Goal: Information Seeking & Learning: Check status

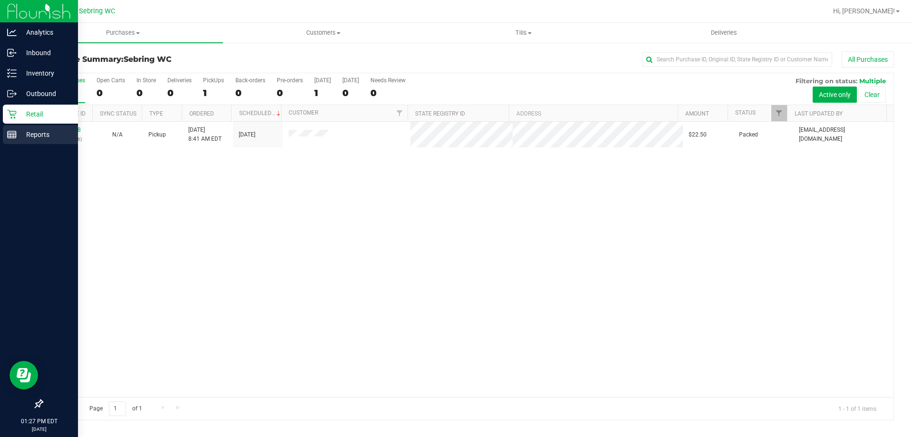
click at [23, 132] on p "Reports" at bounding box center [45, 134] width 57 height 11
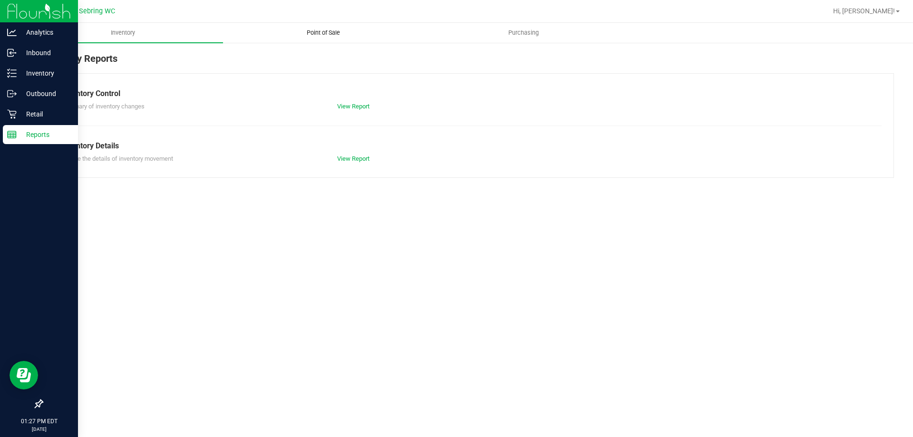
click at [341, 35] on span "Point of Sale" at bounding box center [323, 33] width 59 height 9
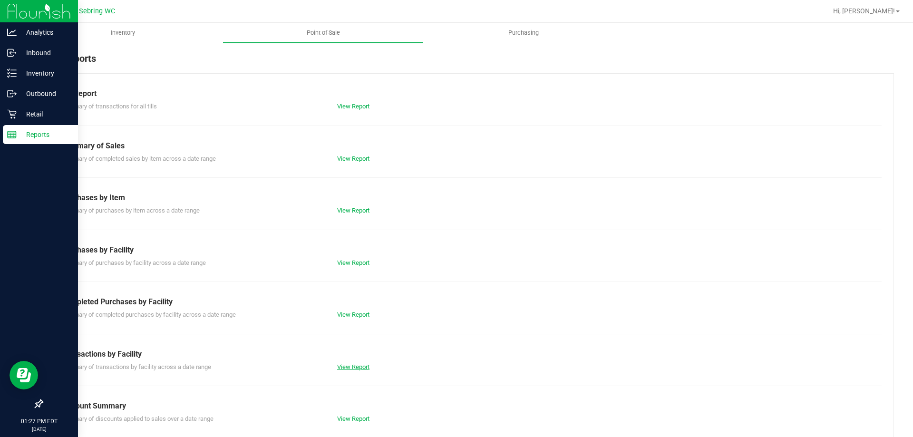
click at [351, 366] on link "View Report" at bounding box center [353, 366] width 32 height 7
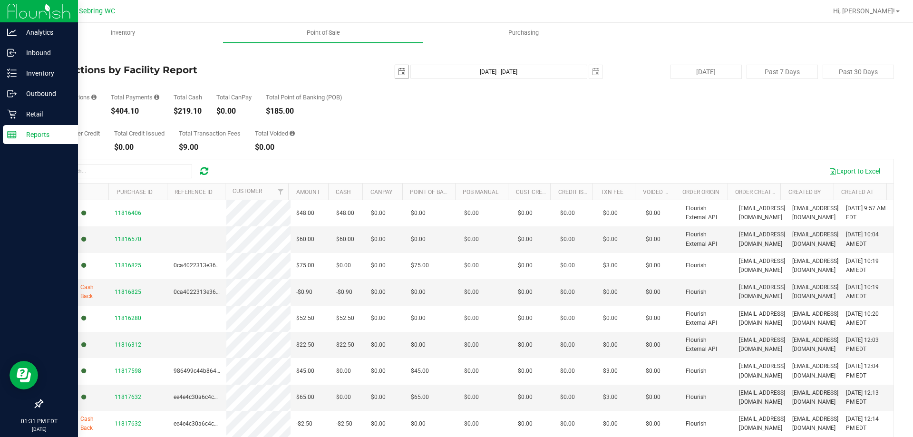
click at [398, 72] on span "select" at bounding box center [402, 72] width 8 height 8
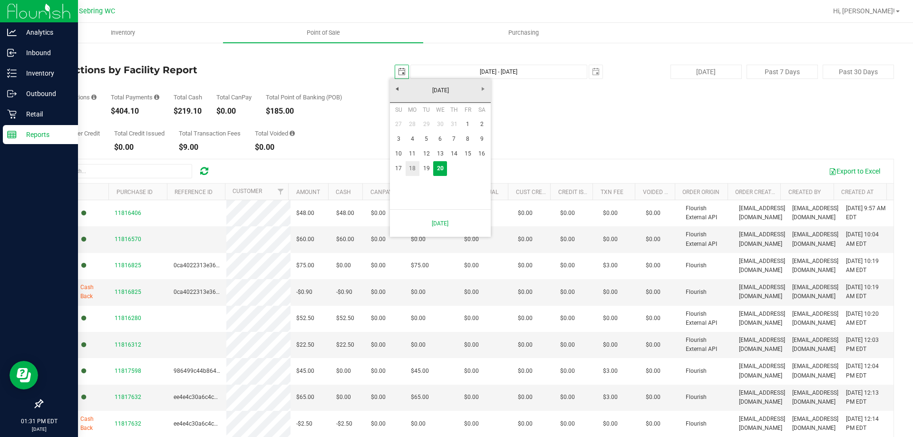
click at [411, 165] on link "18" at bounding box center [413, 168] width 14 height 15
type input "[DATE]"
type input "[DATE] - [DATE]"
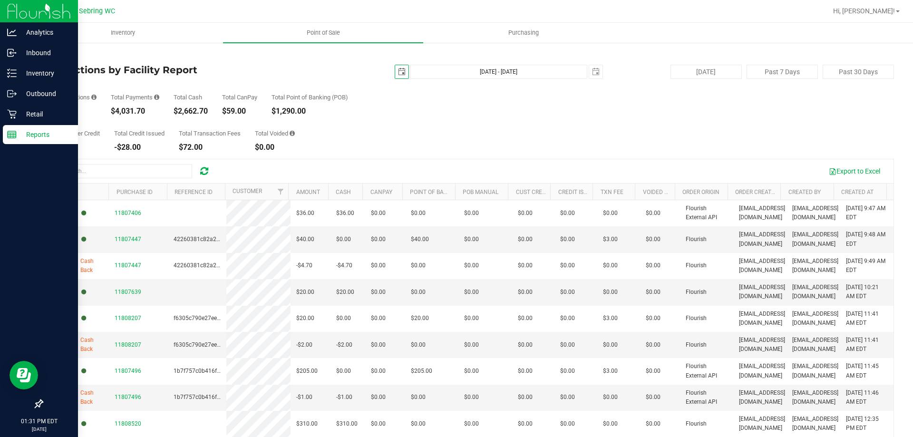
click at [397, 67] on span "select" at bounding box center [401, 71] width 13 height 13
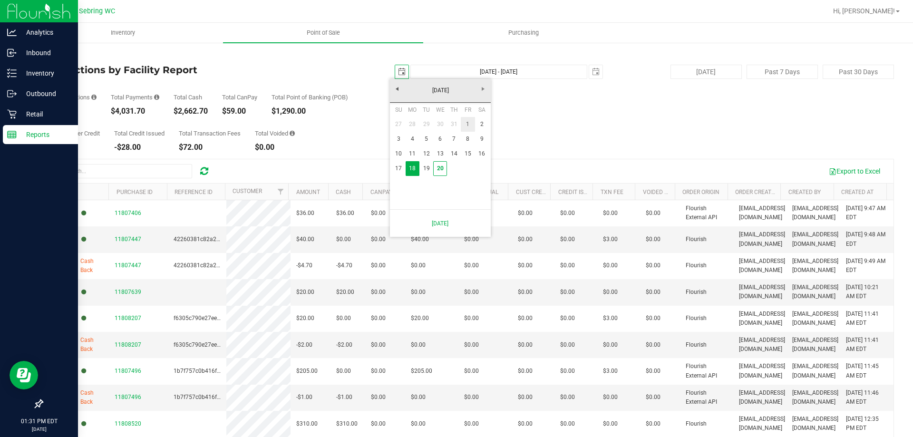
click at [470, 126] on link "1" at bounding box center [468, 124] width 14 height 15
type input "[DATE]"
type input "[DATE] - [DATE]"
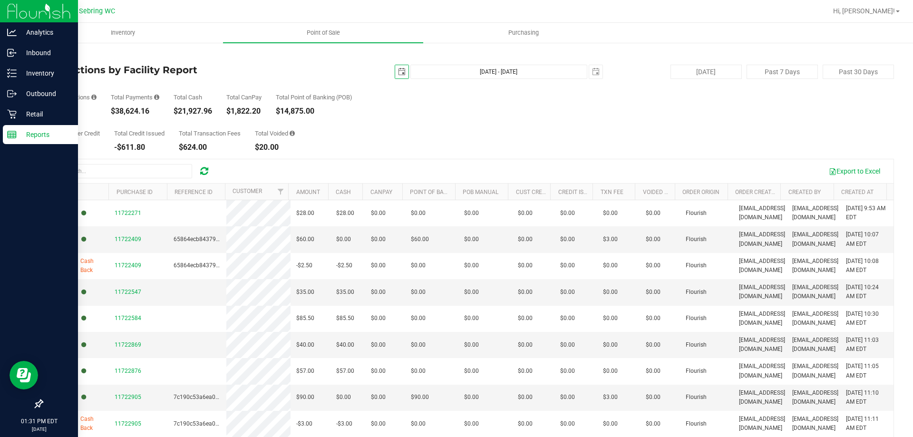
click at [398, 67] on span "select" at bounding box center [401, 71] width 13 height 13
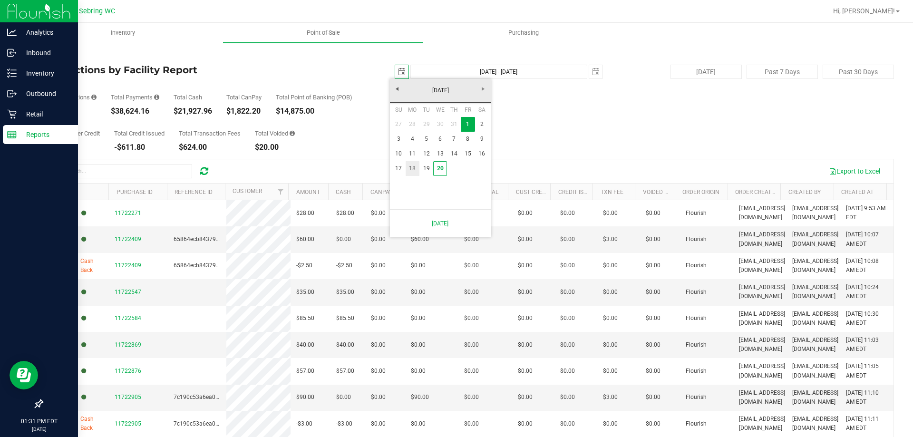
click at [411, 171] on link "18" at bounding box center [413, 168] width 14 height 15
type input "[DATE]"
type input "[DATE] - [DATE]"
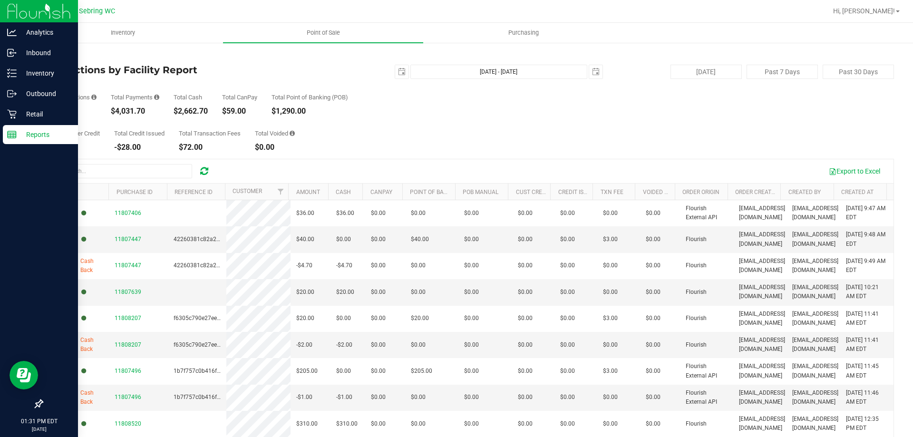
click at [19, 136] on p "Reports" at bounding box center [45, 134] width 57 height 11
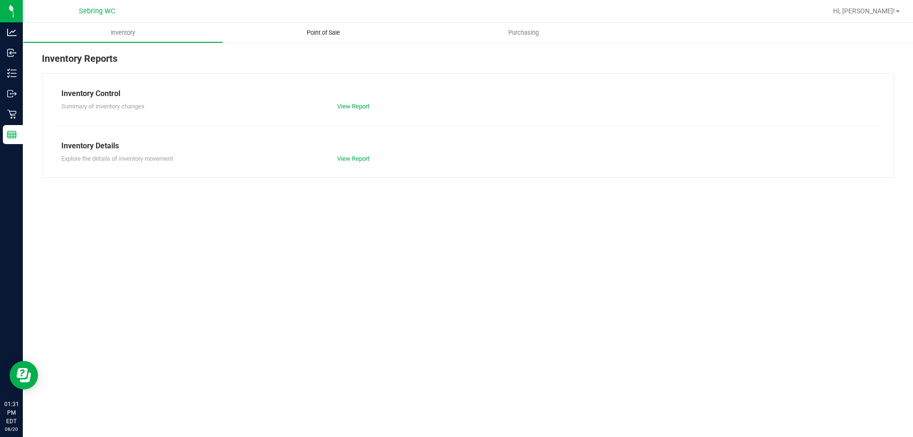
click at [325, 34] on span "Point of Sale" at bounding box center [323, 33] width 59 height 9
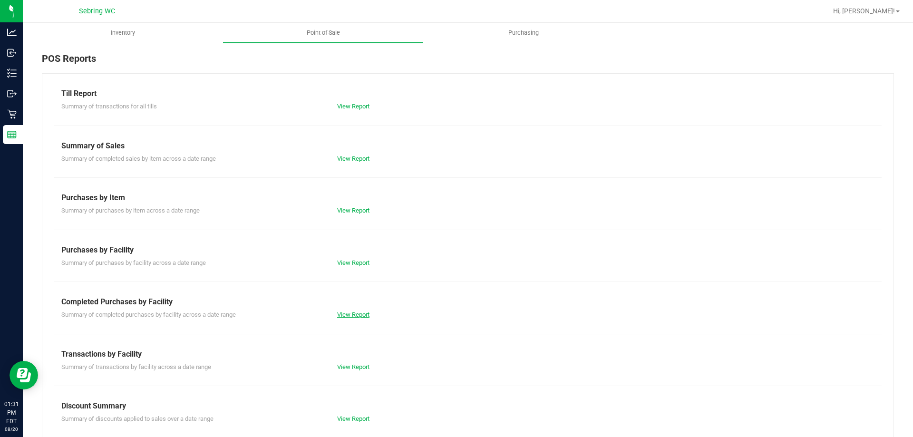
click at [343, 311] on link "View Report" at bounding box center [353, 314] width 32 height 7
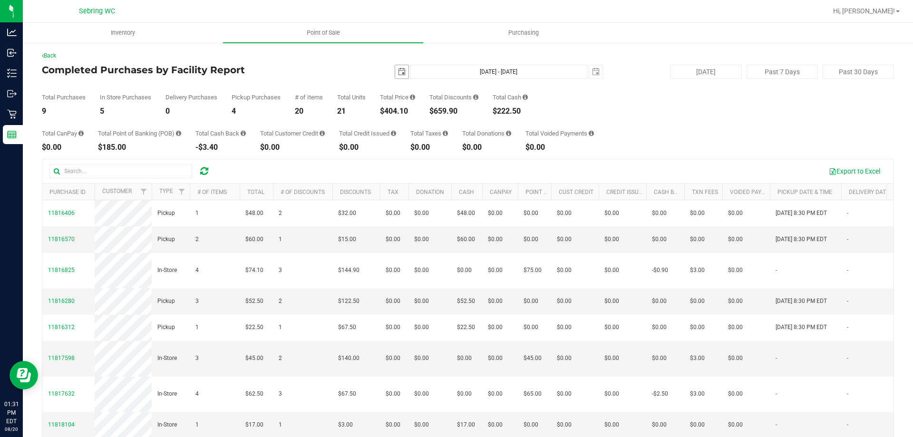
click at [402, 71] on span "select" at bounding box center [401, 71] width 13 height 13
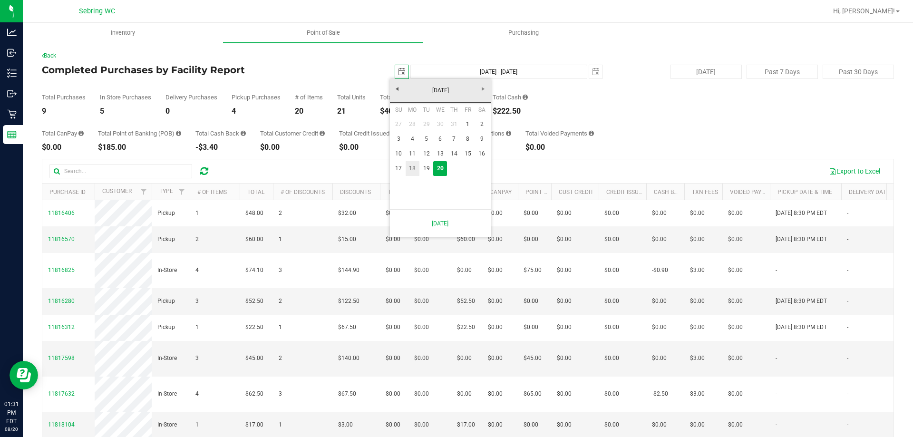
click at [415, 165] on link "18" at bounding box center [413, 168] width 14 height 15
type input "[DATE]"
type input "[DATE] - [DATE]"
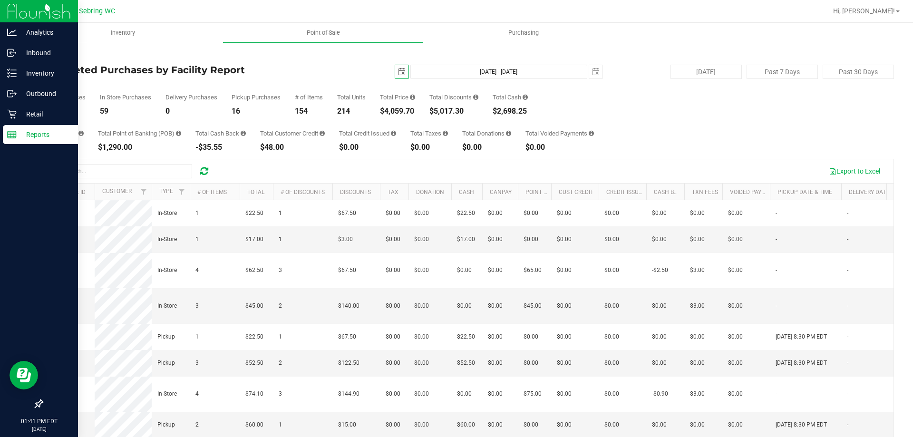
click at [20, 134] on p "Reports" at bounding box center [45, 134] width 57 height 11
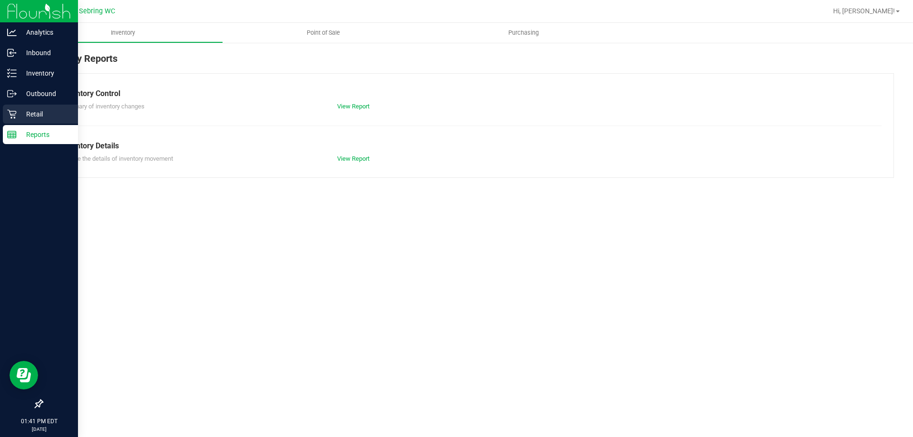
click at [18, 108] on p "Retail" at bounding box center [45, 113] width 57 height 11
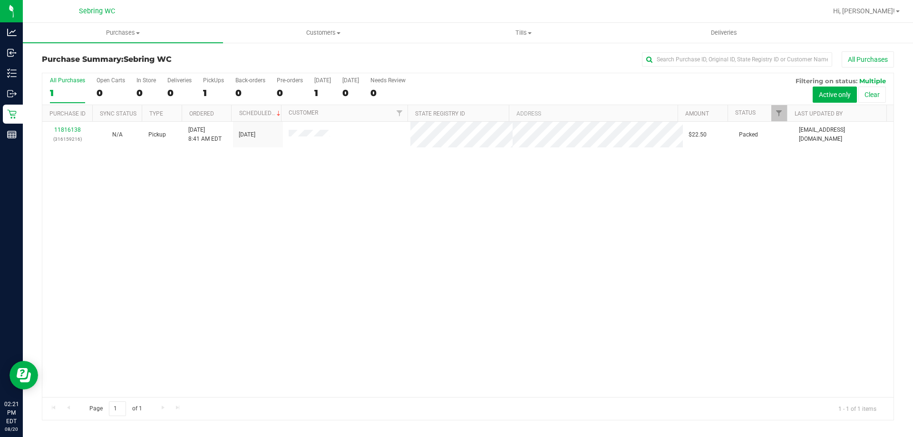
click at [28, 138] on div "Purchase Summary: [PERSON_NAME] All Purchases All Purchases 1 Open Carts 0 In S…" at bounding box center [468, 236] width 890 height 388
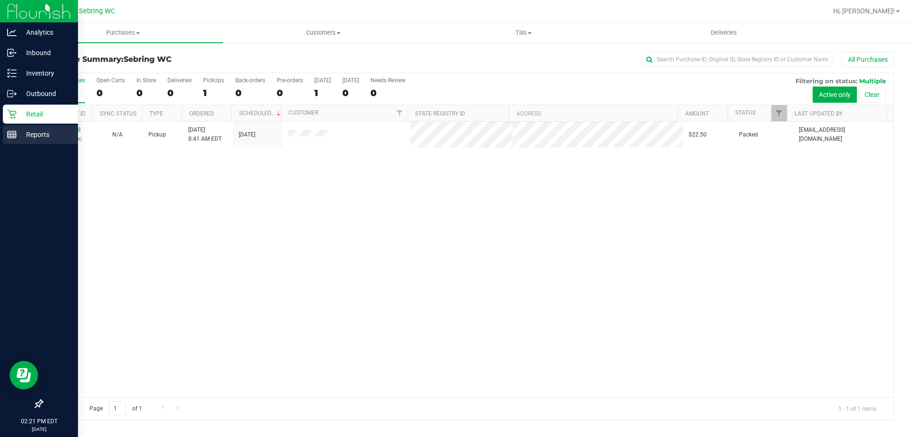
click at [22, 136] on p "Reports" at bounding box center [45, 134] width 57 height 11
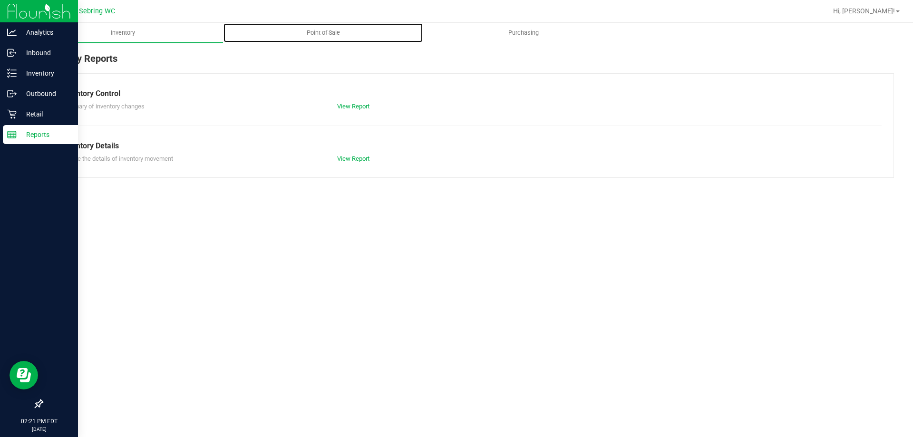
click at [327, 32] on span "Point of Sale" at bounding box center [323, 33] width 59 height 9
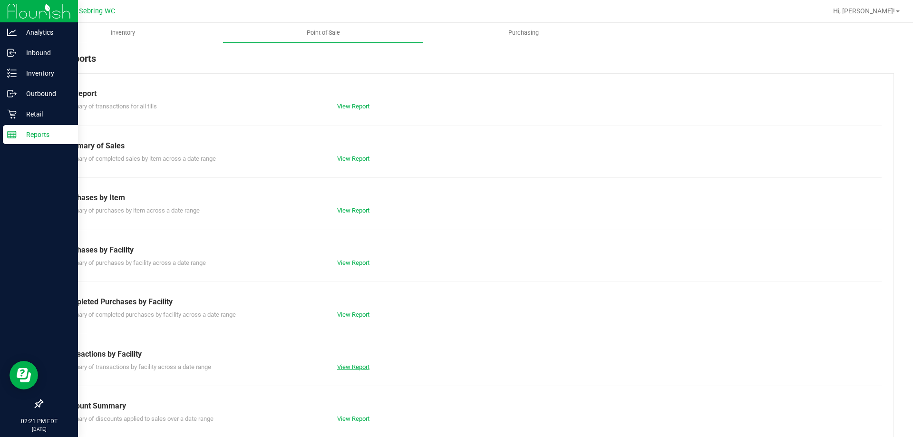
click at [340, 369] on link "View Report" at bounding box center [353, 366] width 32 height 7
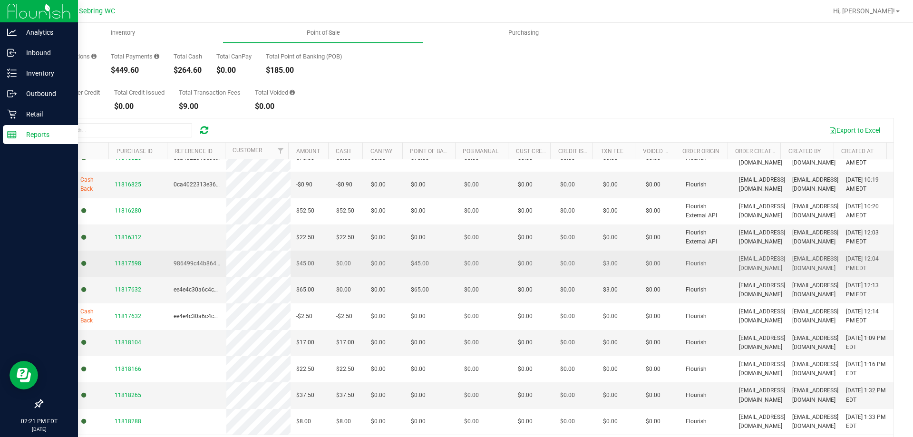
scroll to position [71, 0]
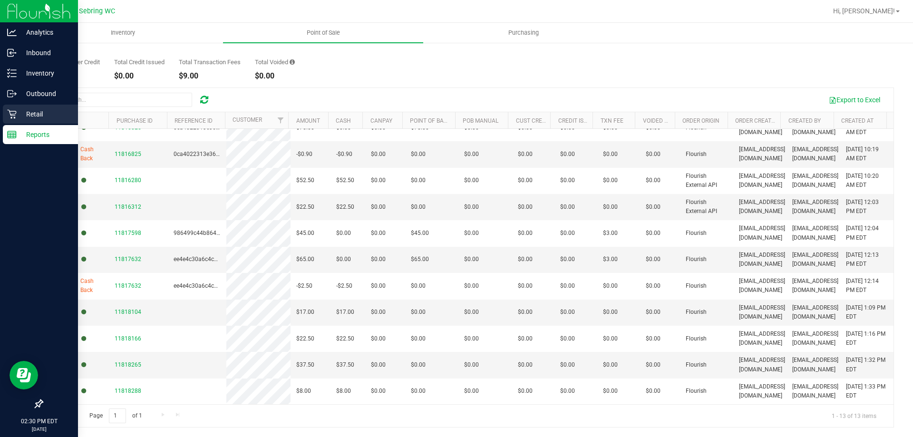
click at [14, 109] on icon at bounding box center [12, 114] width 10 height 10
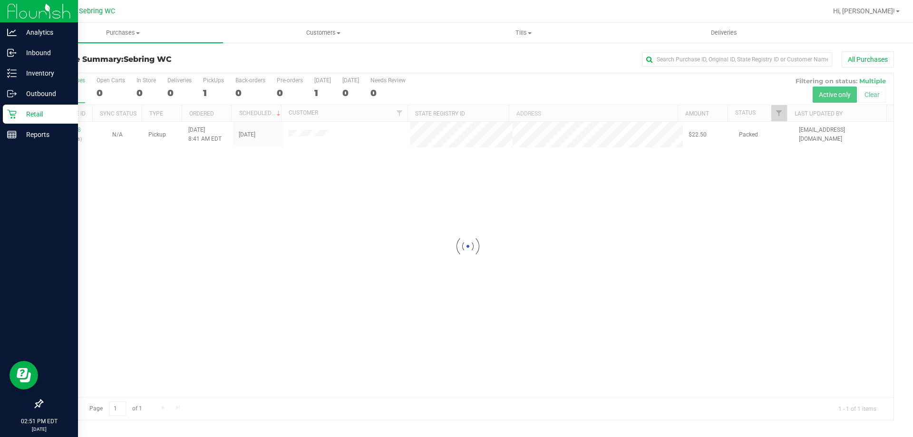
click at [20, 116] on p "Retail" at bounding box center [45, 113] width 57 height 11
